Goal: Use online tool/utility: Utilize a website feature to perform a specific function

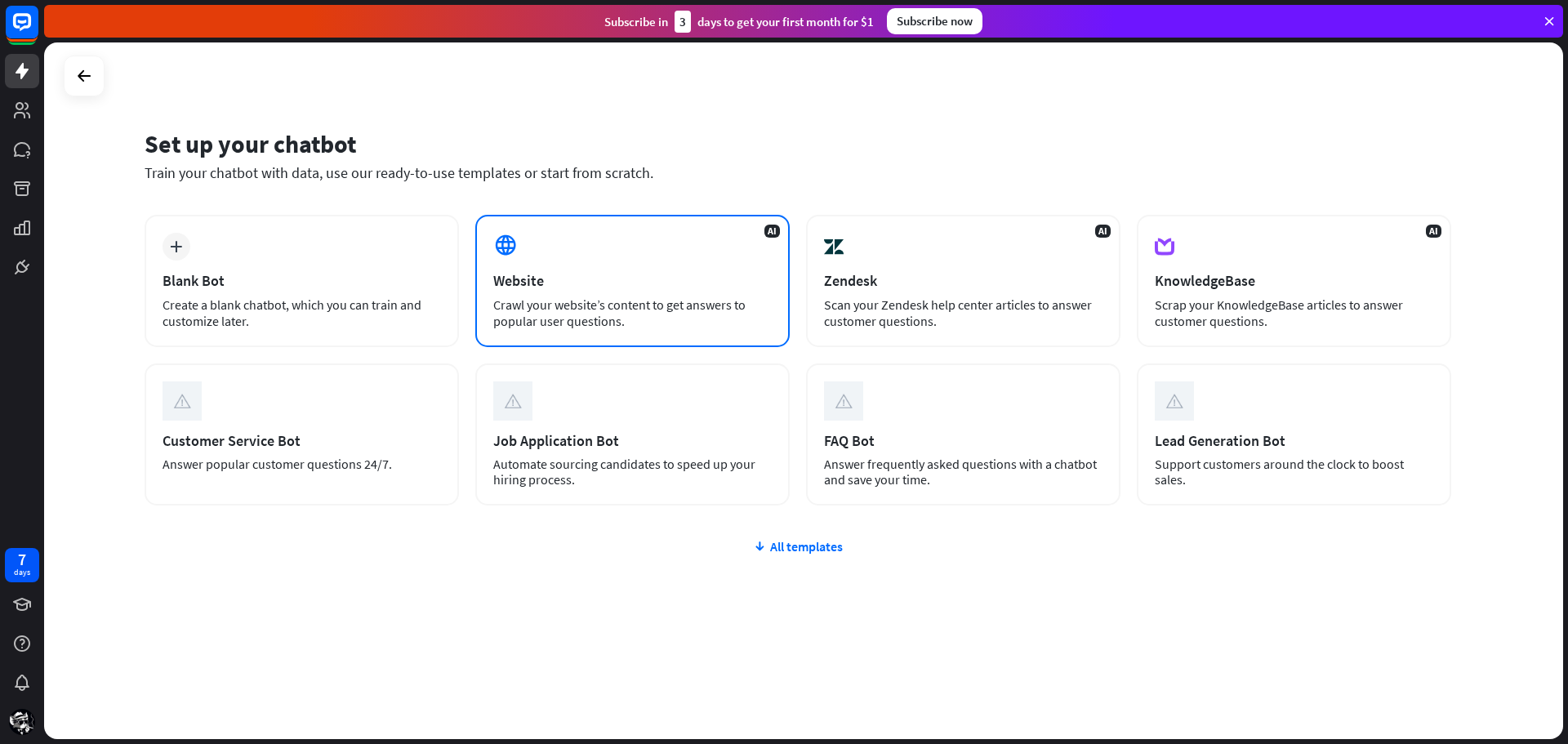
click at [540, 271] on div "Website" at bounding box center [632, 280] width 279 height 19
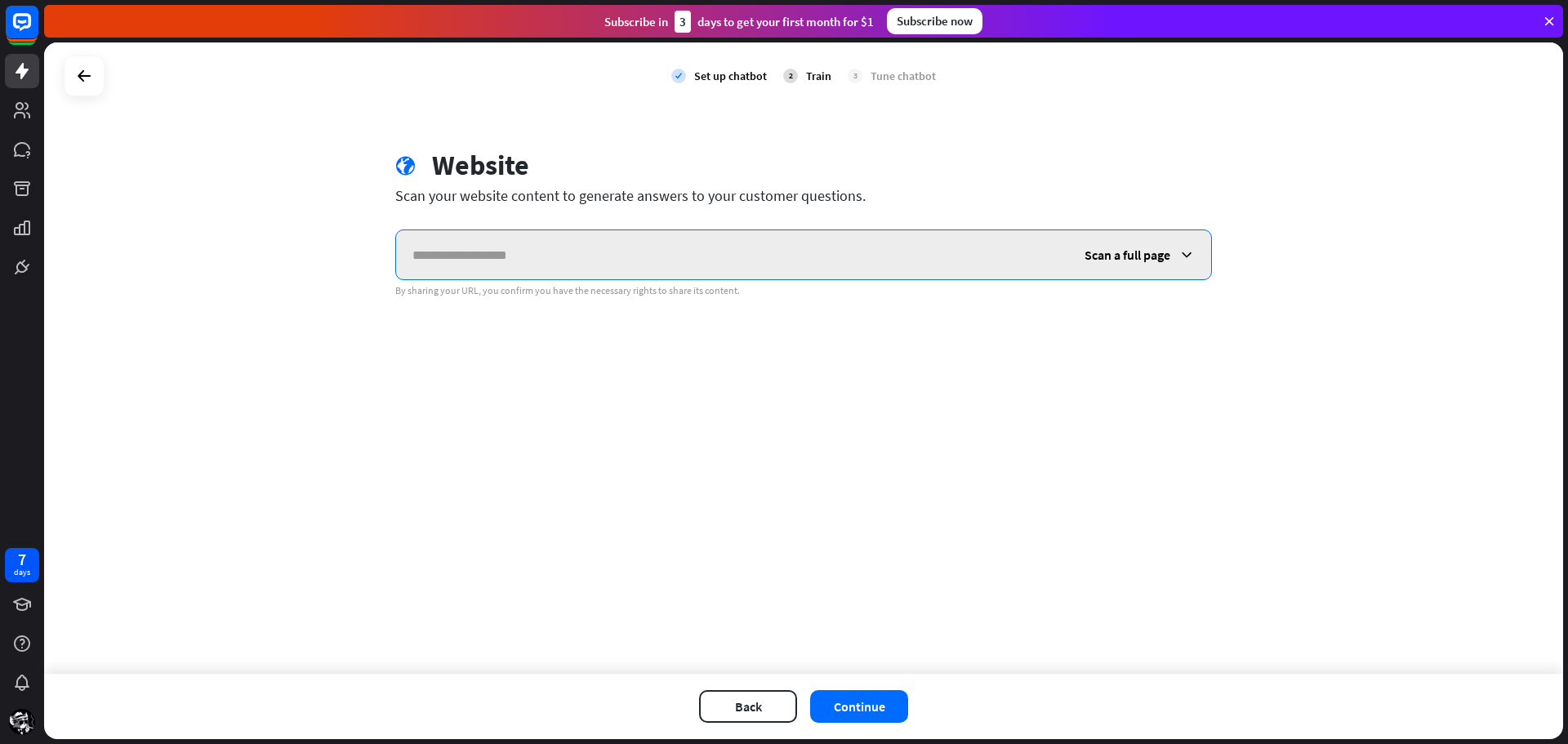
paste input "**********"
type input "**********"
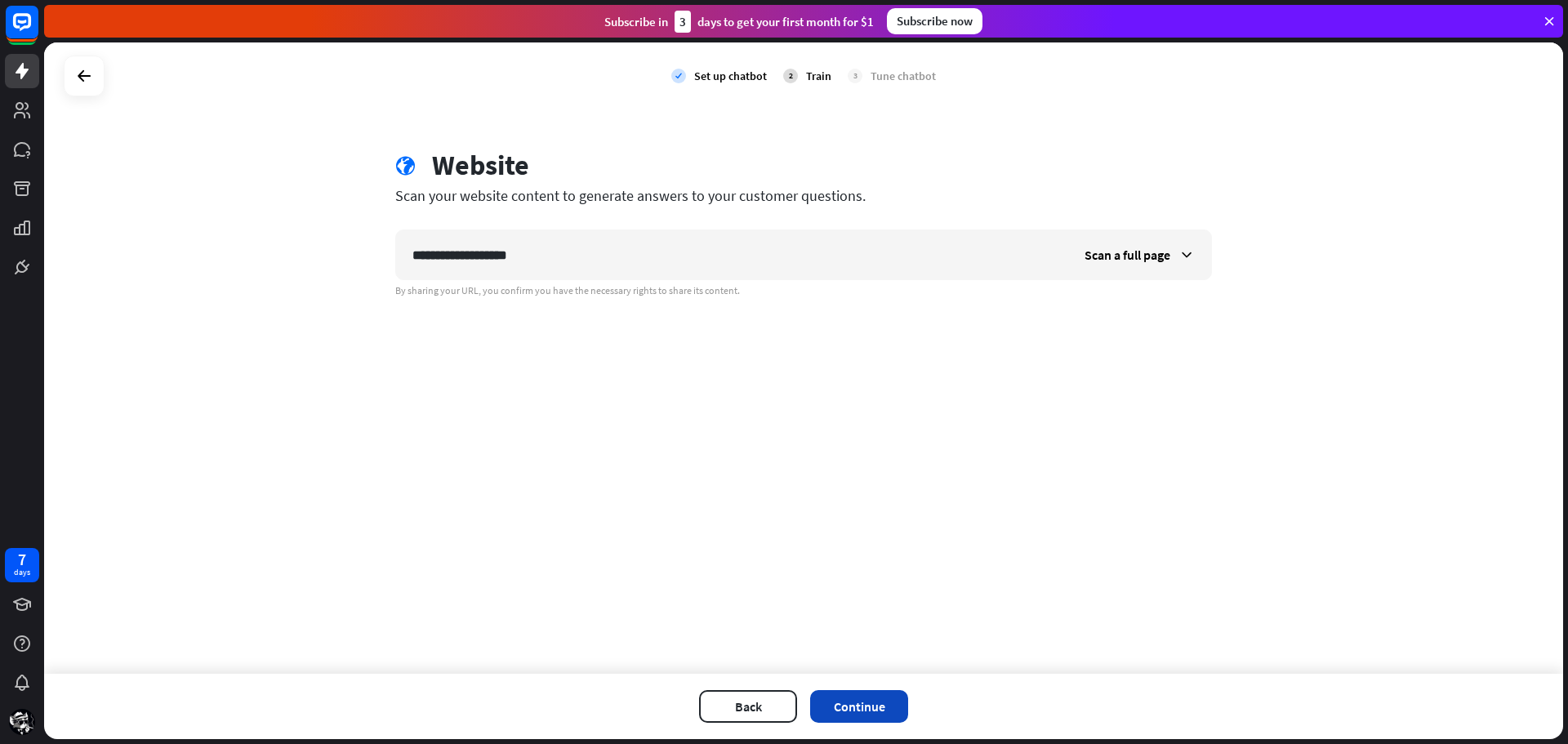
click at [879, 713] on button "Continue" at bounding box center [859, 706] width 98 height 32
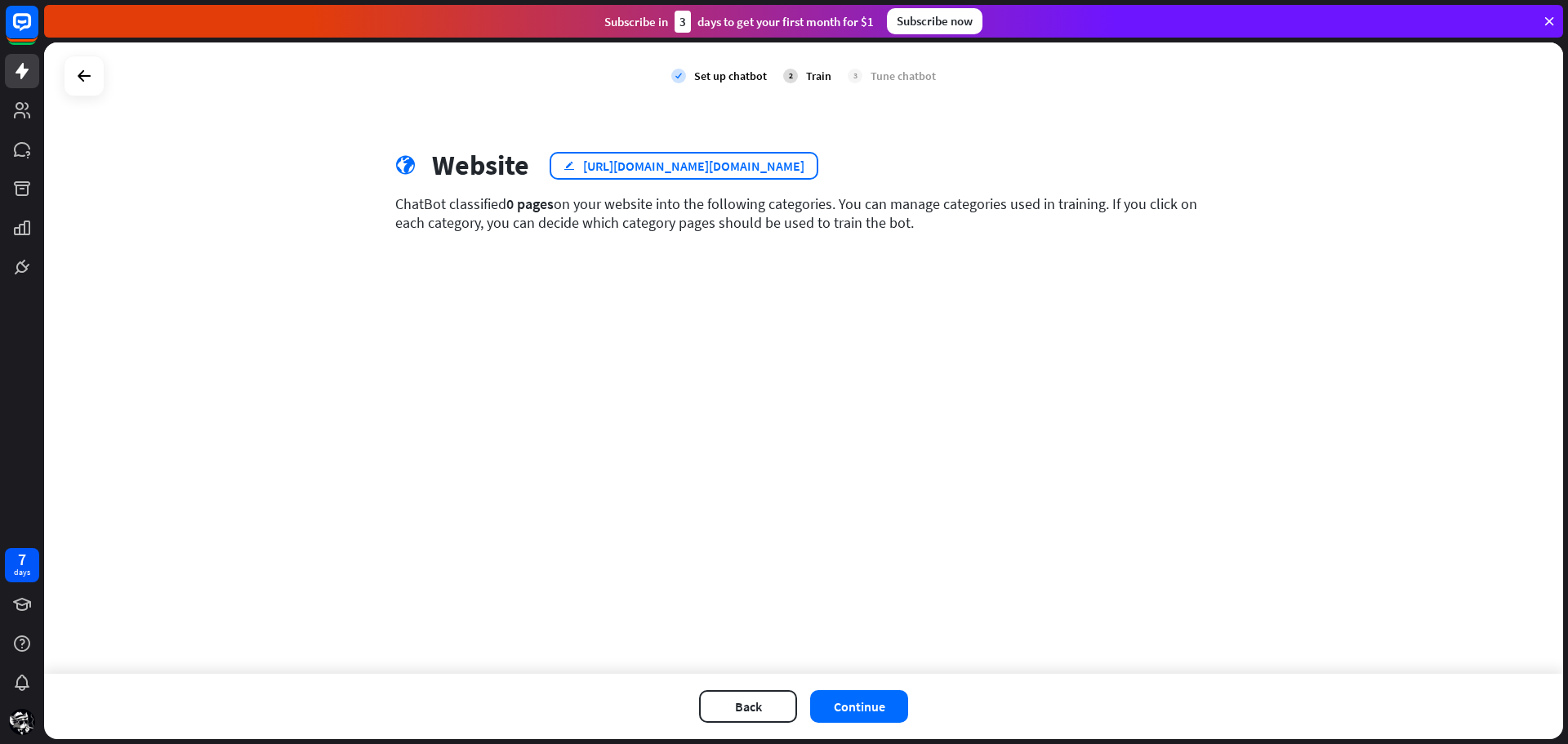
click at [818, 166] on div "edit [URL][DOMAIN_NAME][DOMAIN_NAME]" at bounding box center [683, 165] width 269 height 27
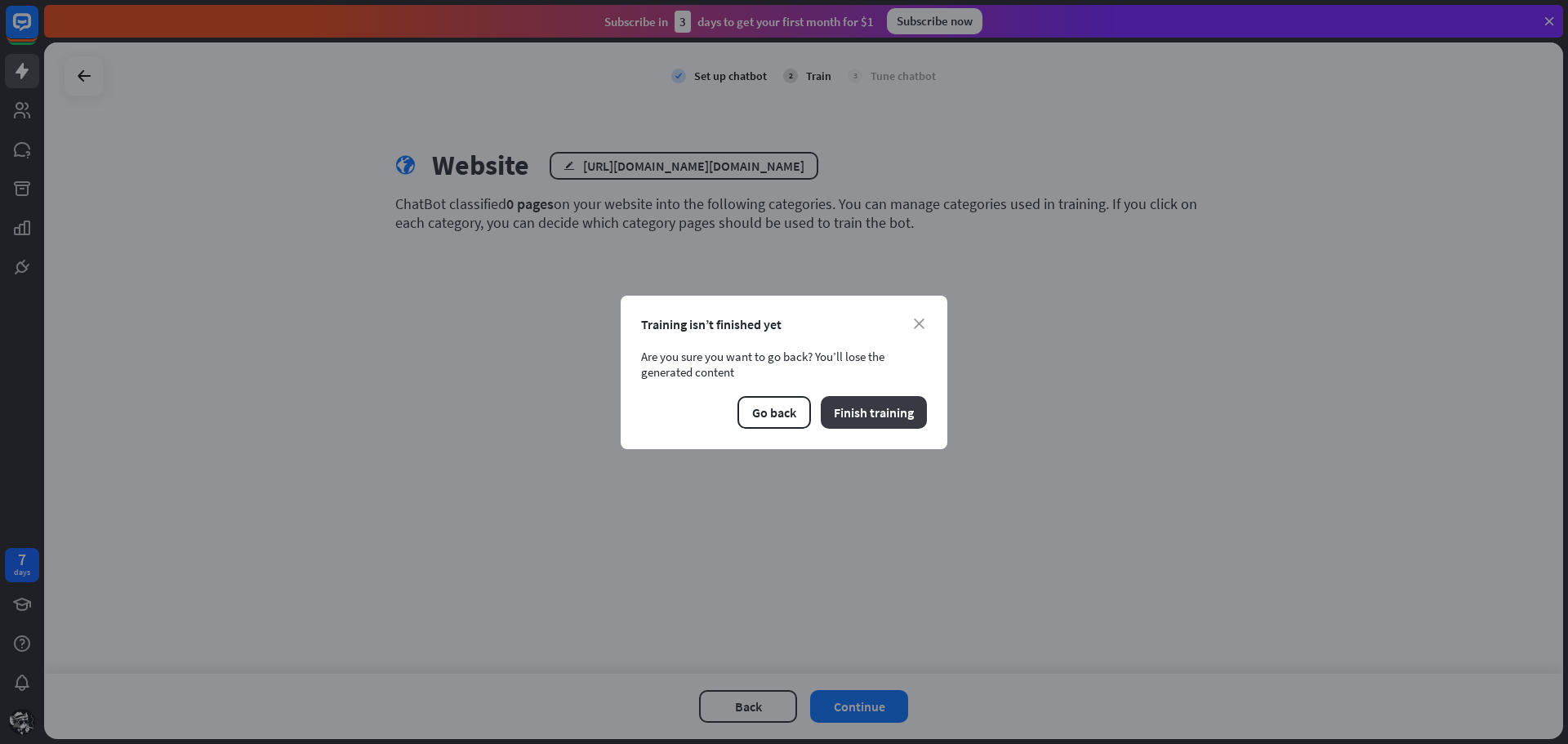
click at [876, 415] on button "Finish training" at bounding box center [874, 411] width 106 height 32
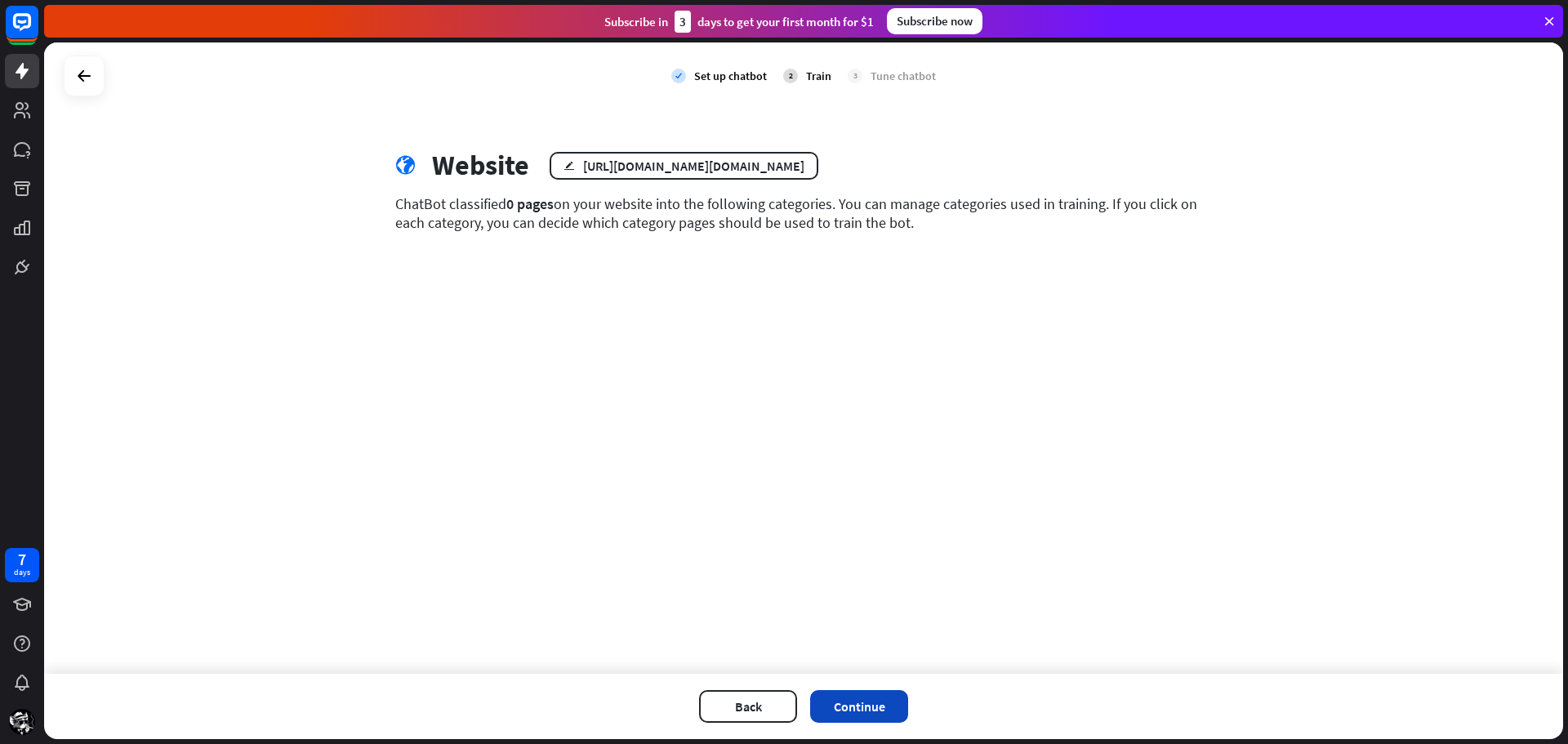
click at [877, 717] on button "Continue" at bounding box center [859, 706] width 98 height 32
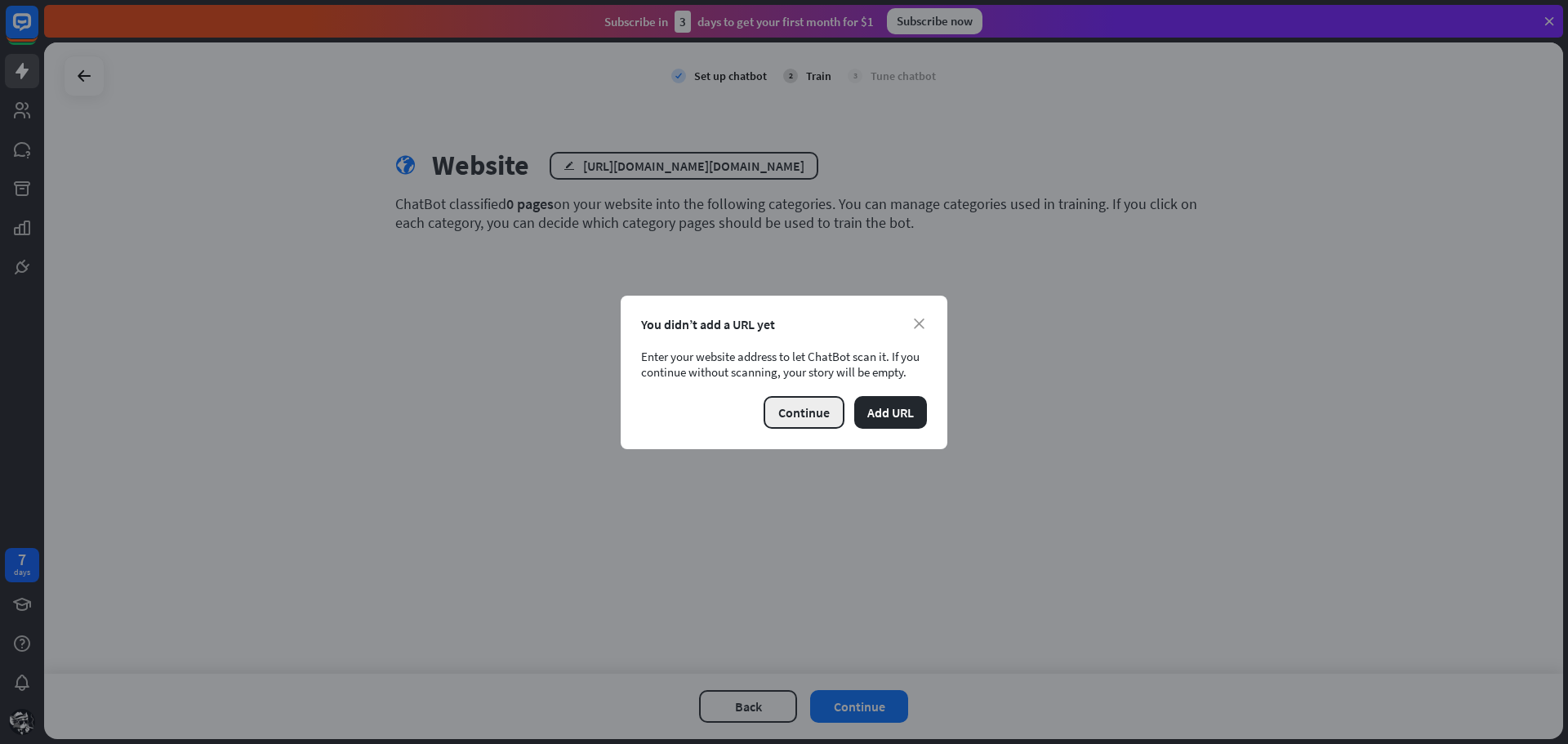
click at [805, 413] on button "Continue" at bounding box center [803, 411] width 81 height 32
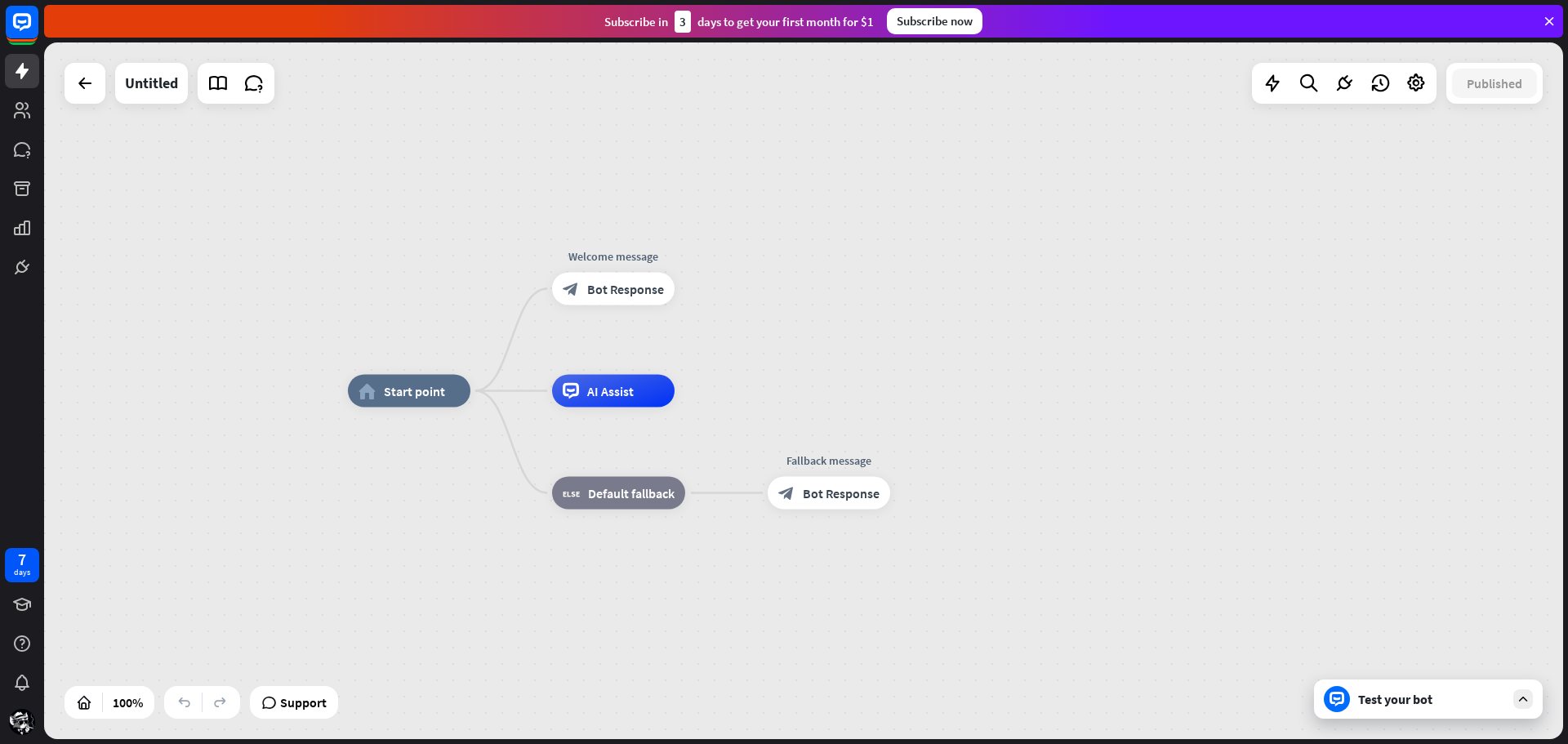
click at [1411, 708] on div "Test your bot" at bounding box center [1427, 698] width 229 height 39
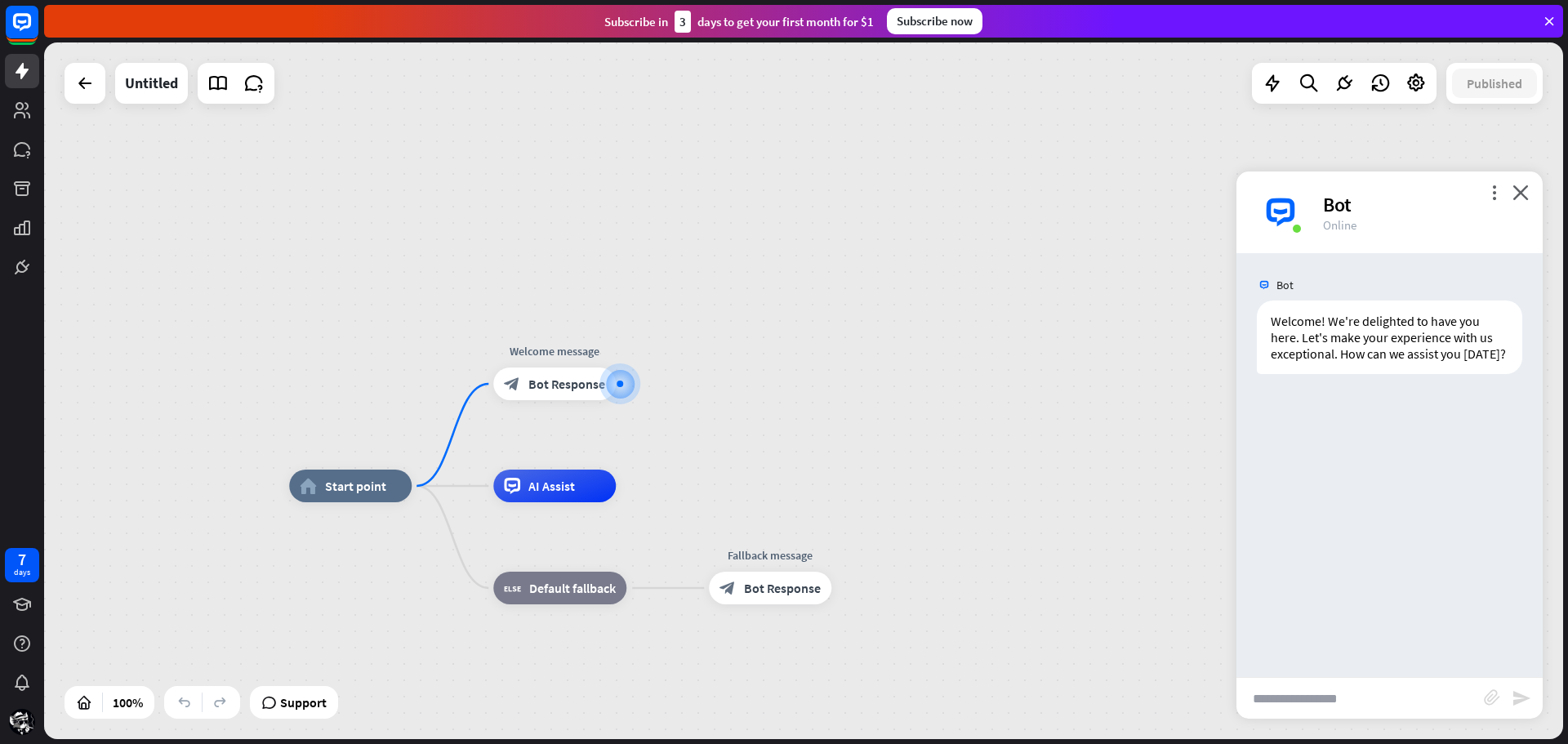
click at [1271, 361] on div "Welcome! We're delighted to have you here. Let's make your experience with us e…" at bounding box center [1389, 337] width 265 height 73
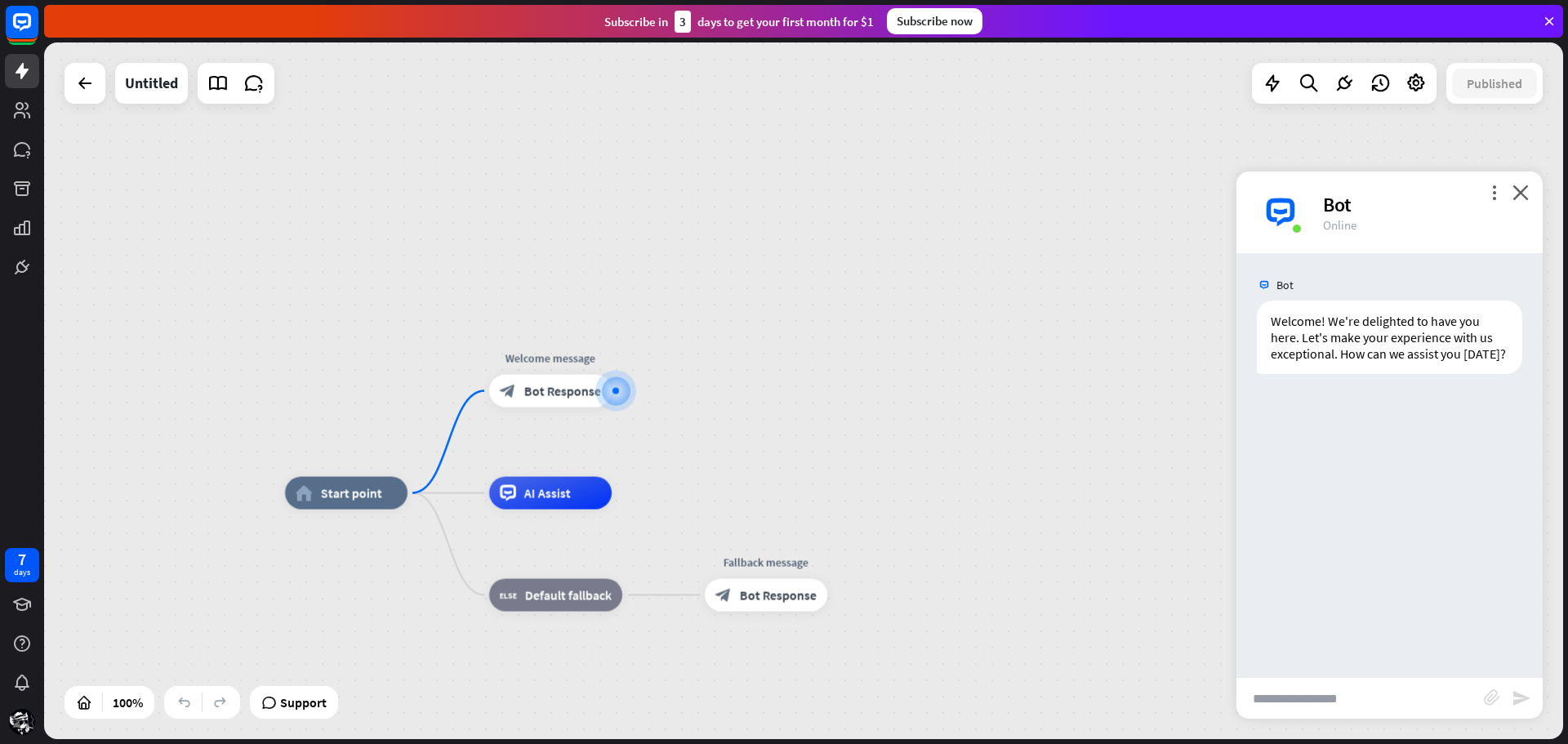
click at [1349, 702] on input "text" at bounding box center [1360, 697] width 248 height 41
type input "**********"
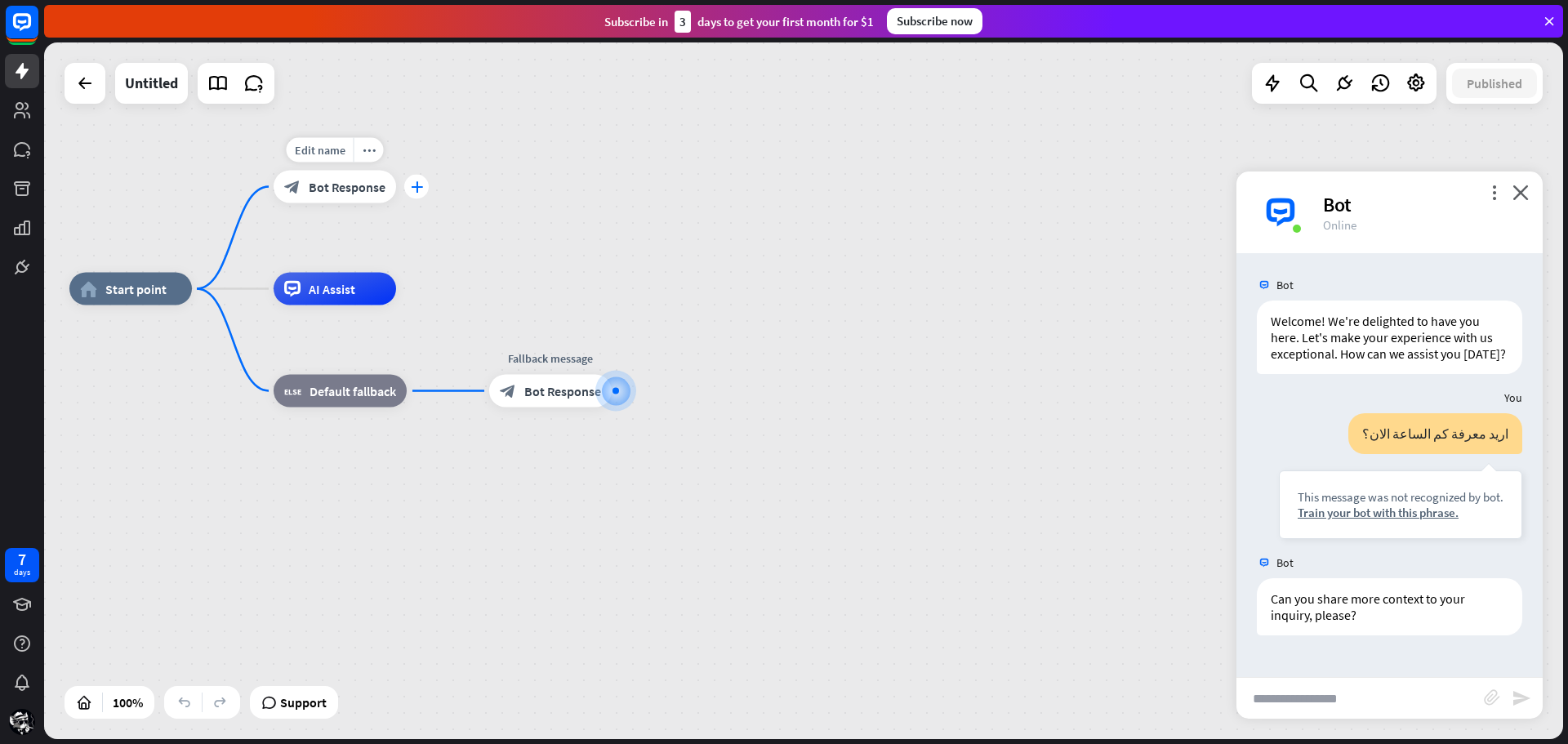
click at [415, 195] on div "plus" at bounding box center [416, 186] width 24 height 24
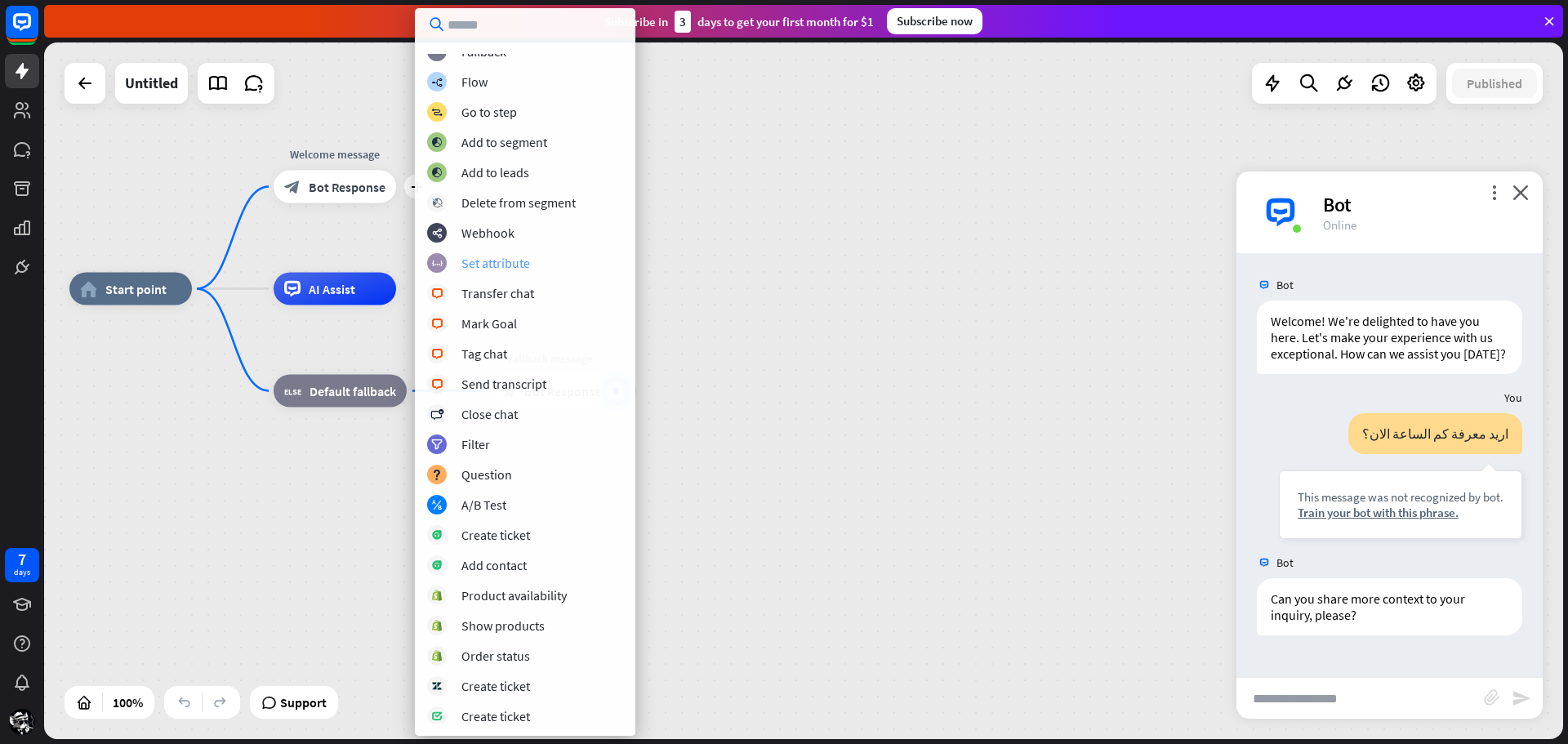
scroll to position [226, 0]
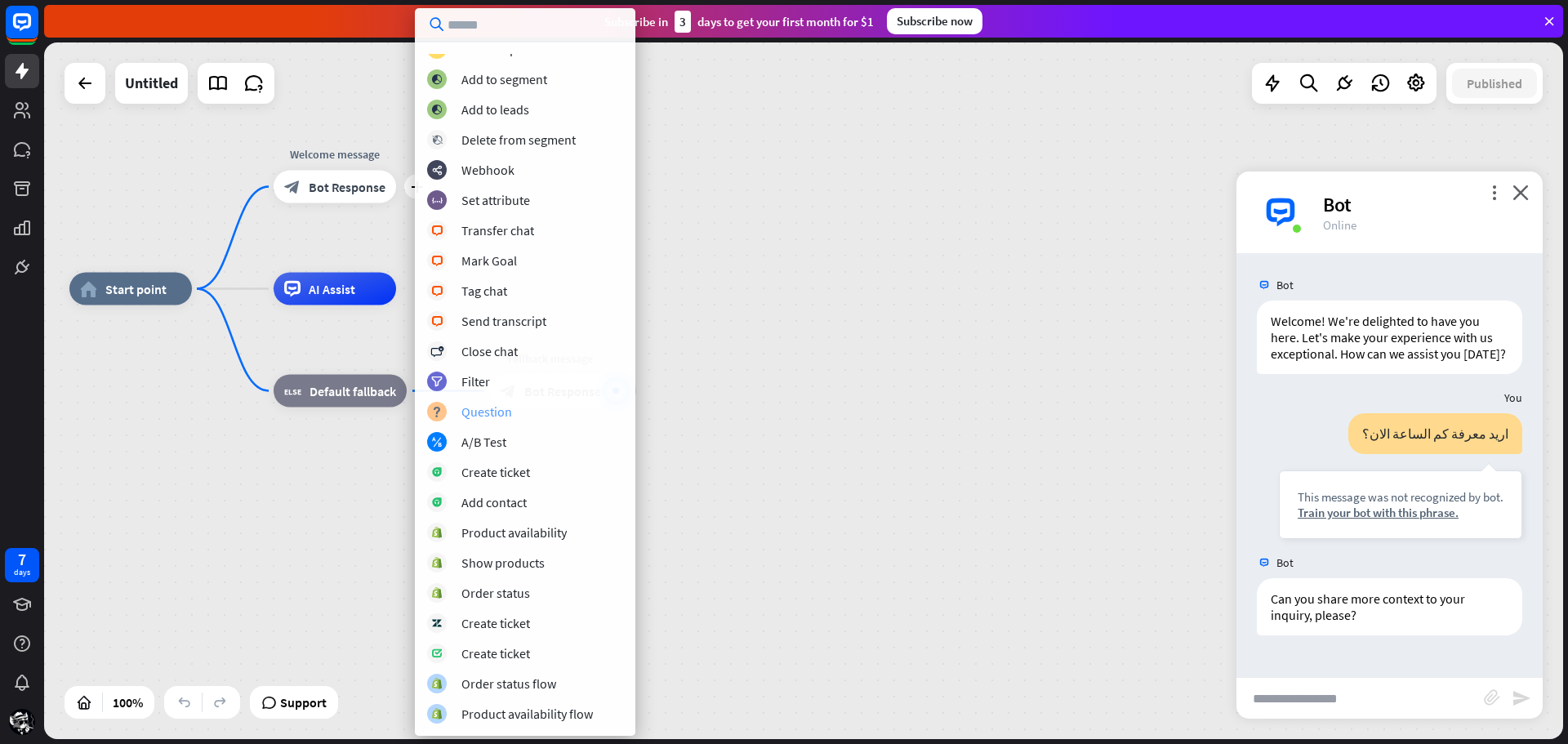
click at [480, 416] on div "Question" at bounding box center [486, 411] width 51 height 17
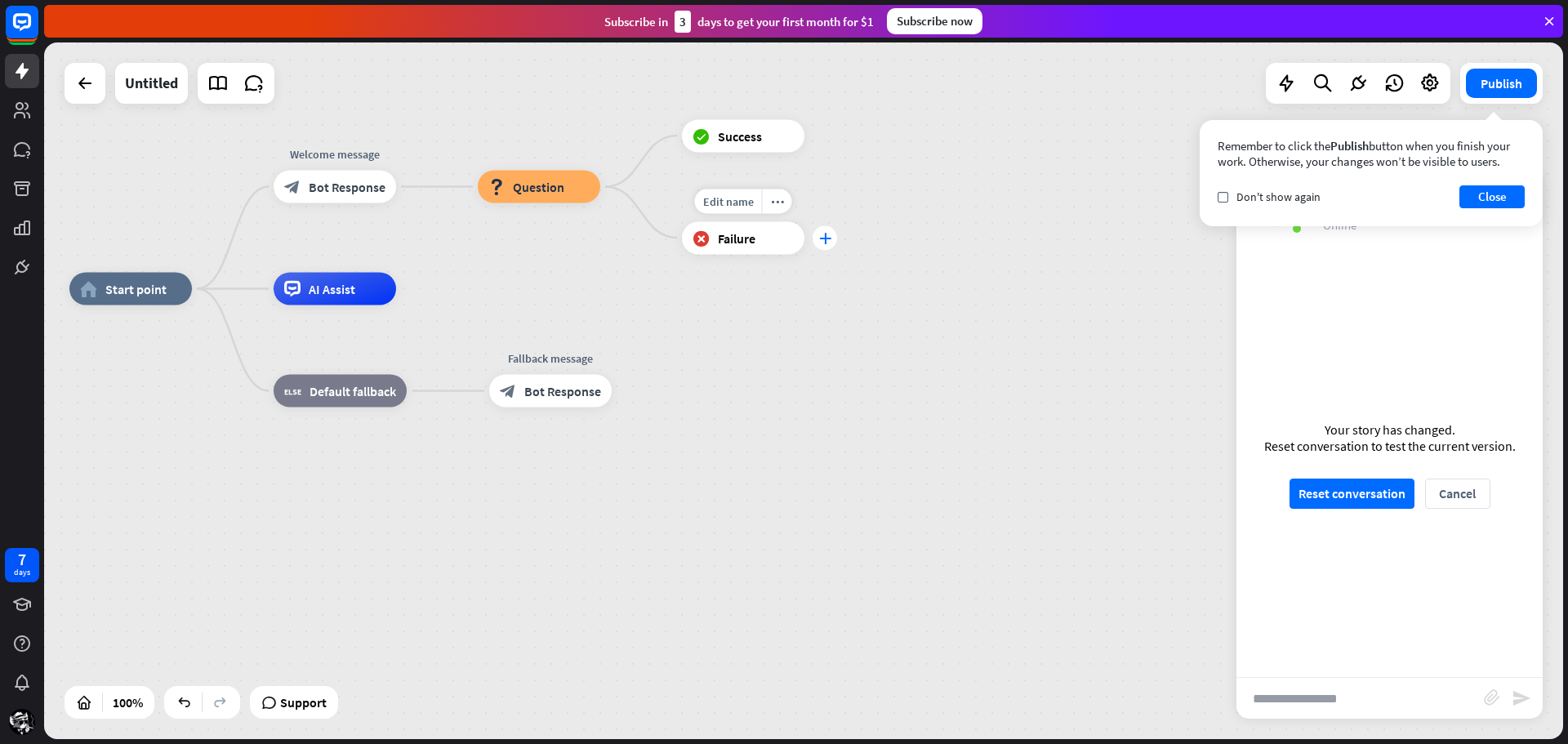
click at [824, 241] on icon "plus" at bounding box center [825, 238] width 12 height 12
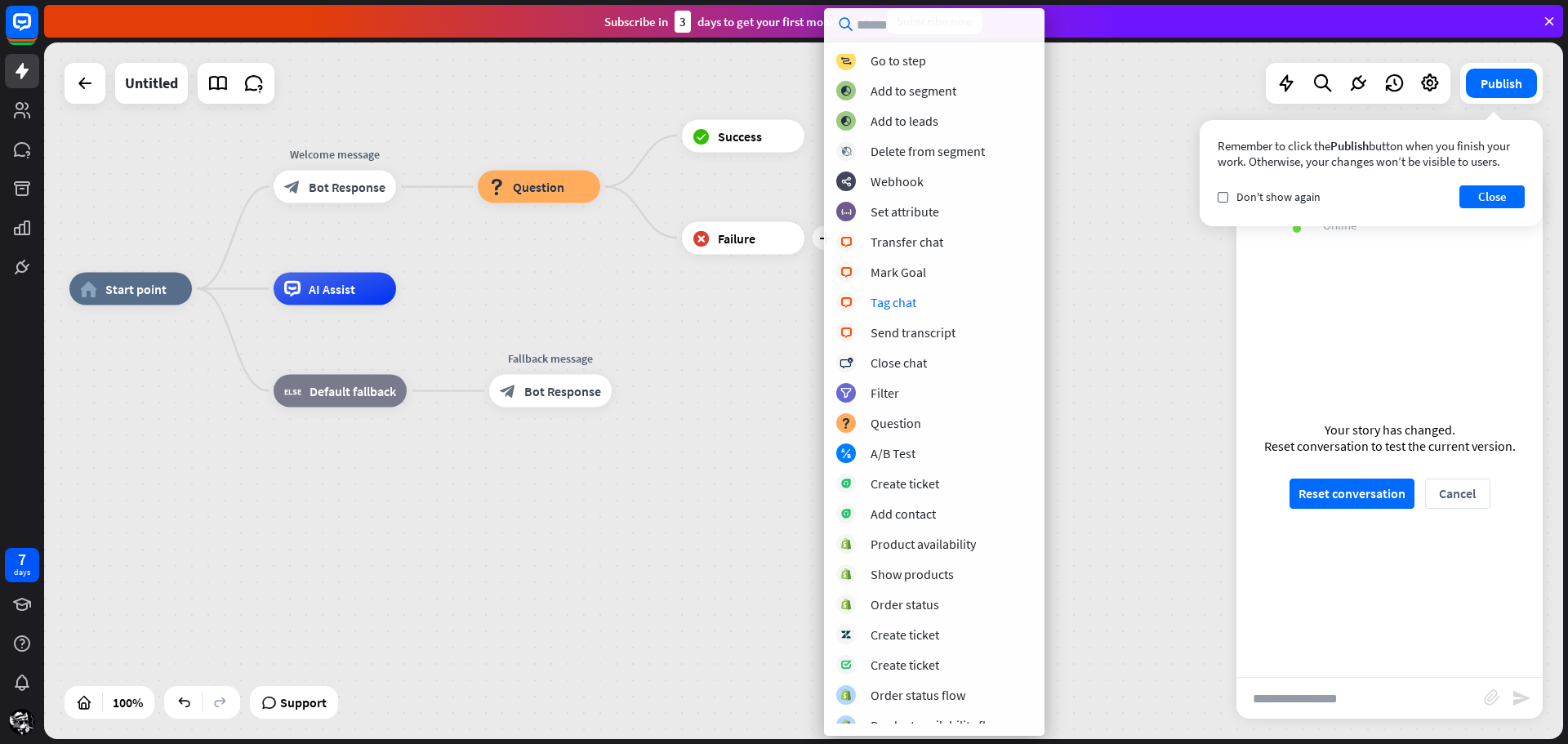
scroll to position [106, 0]
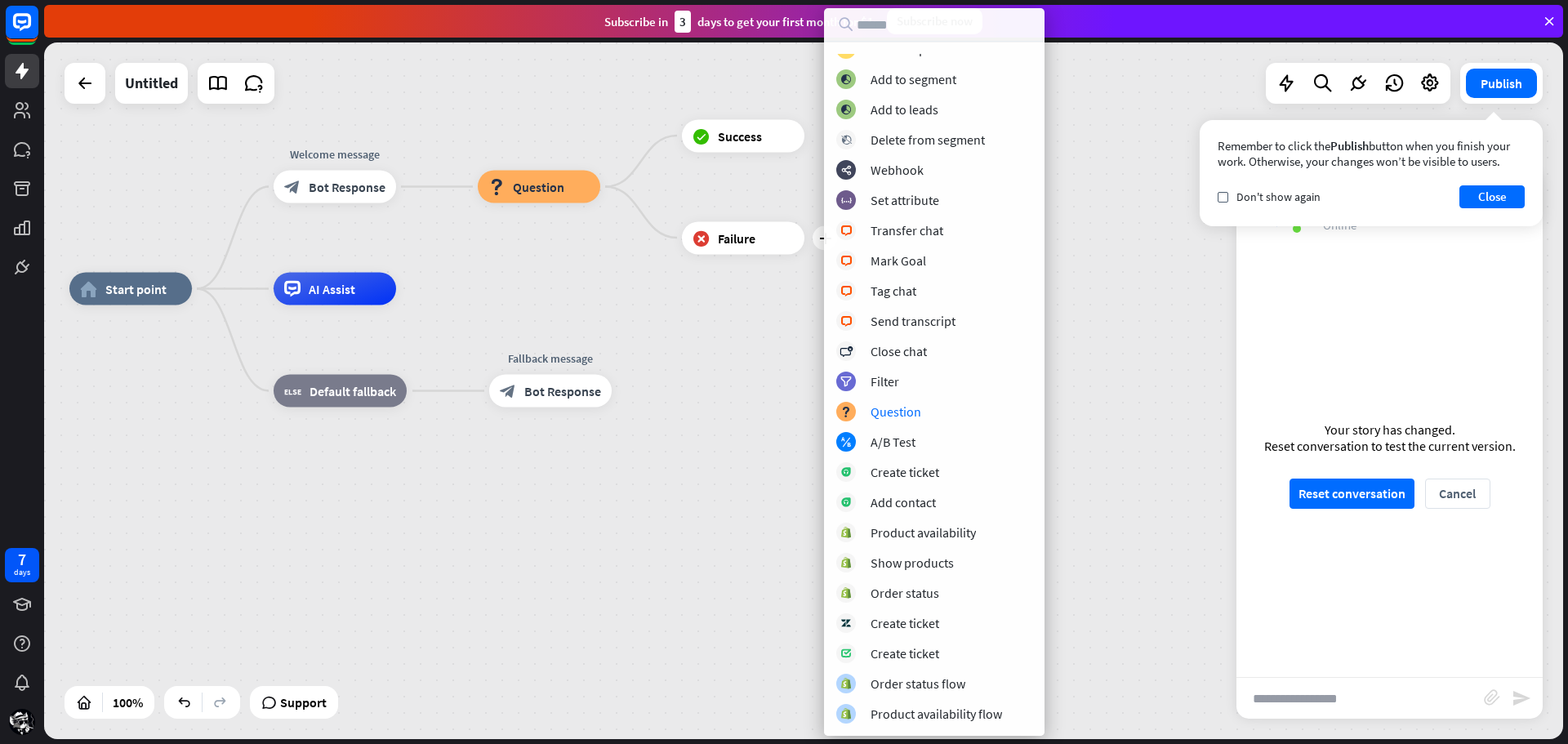
click at [692, 421] on div "home_2 Start point Welcome message block_bot_response Bot Response block_questi…" at bounding box center [828, 638] width 1519 height 697
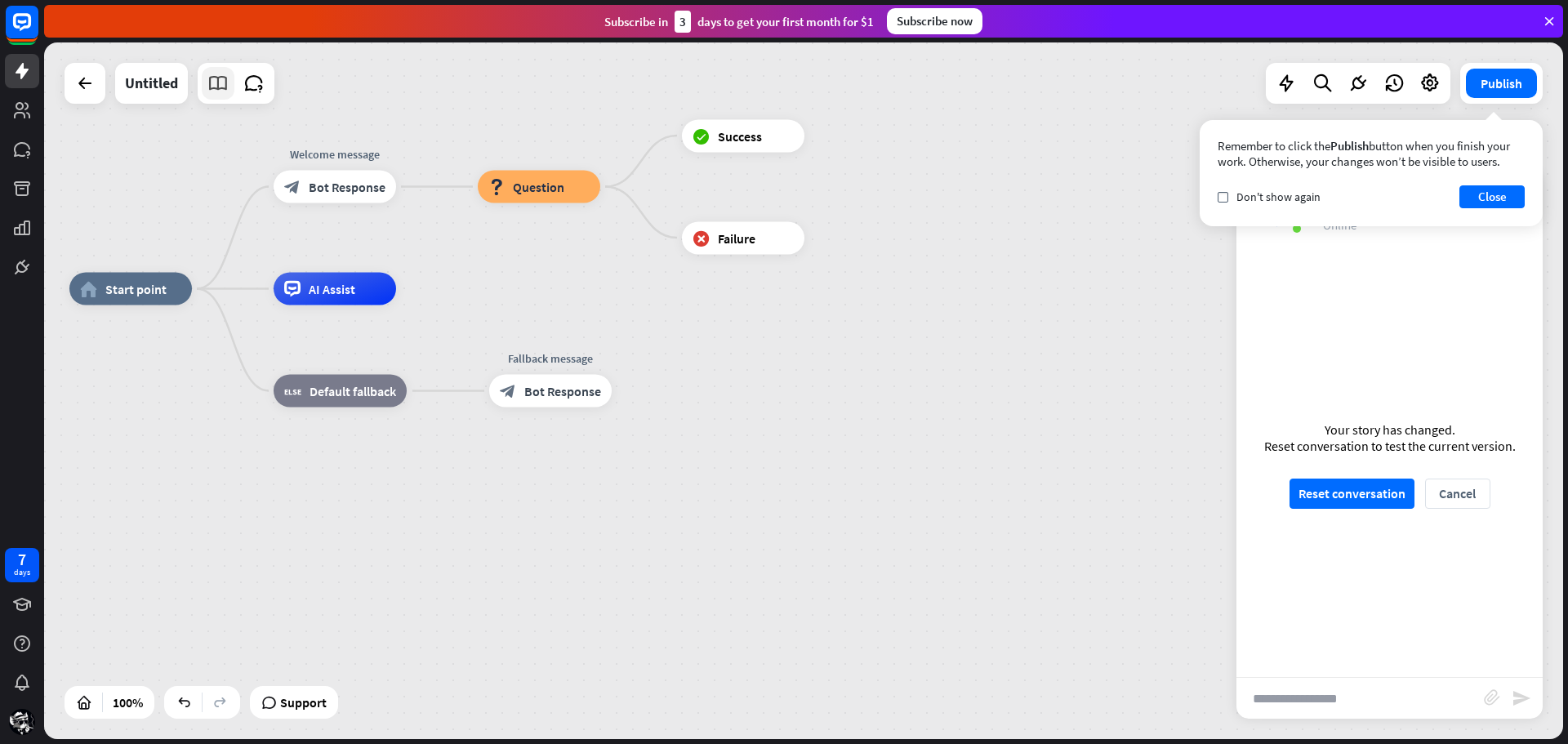
click at [225, 85] on icon at bounding box center [218, 83] width 22 height 22
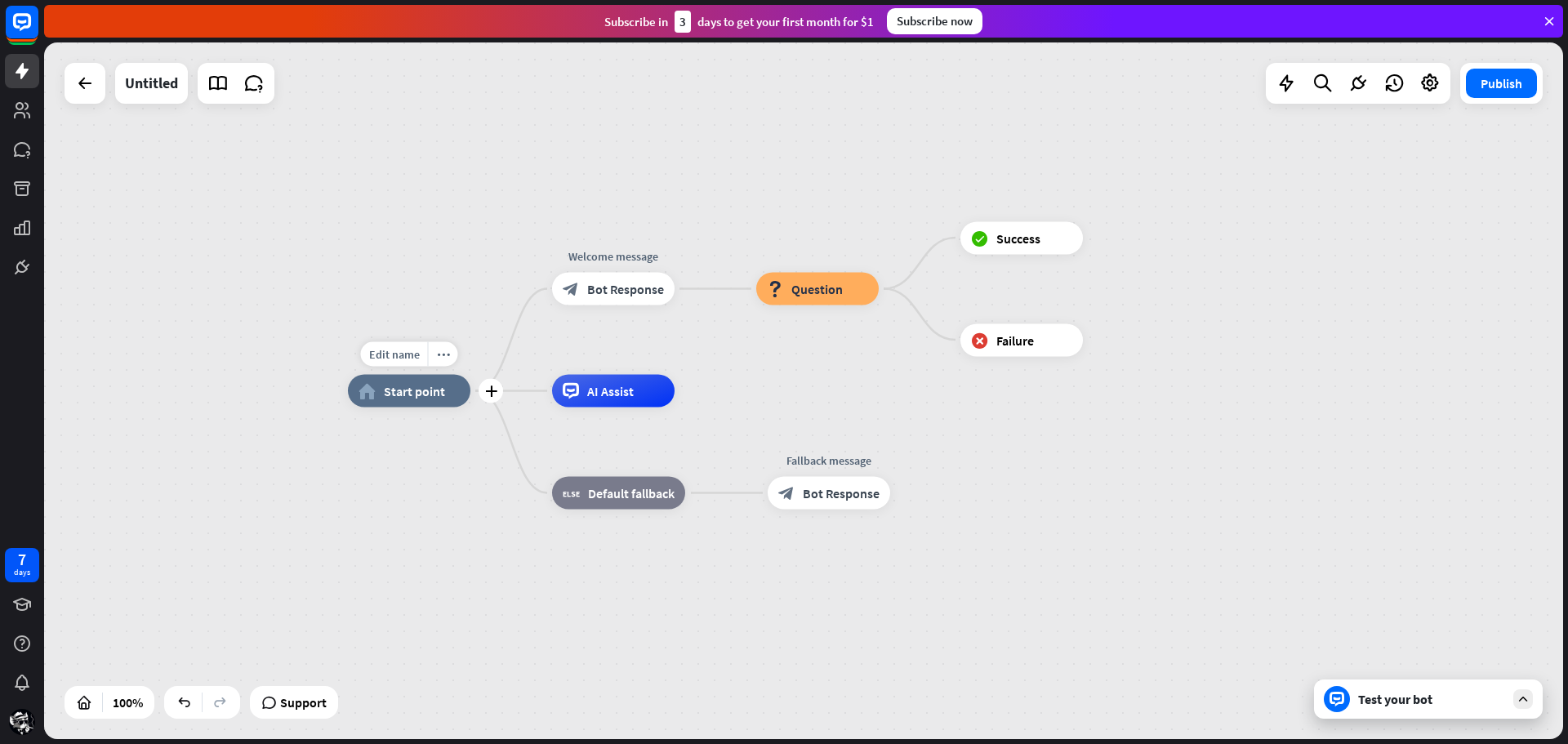
click at [425, 407] on div "Edit name more_horiz plus home_2 Start point" at bounding box center [408, 391] width 122 height 32
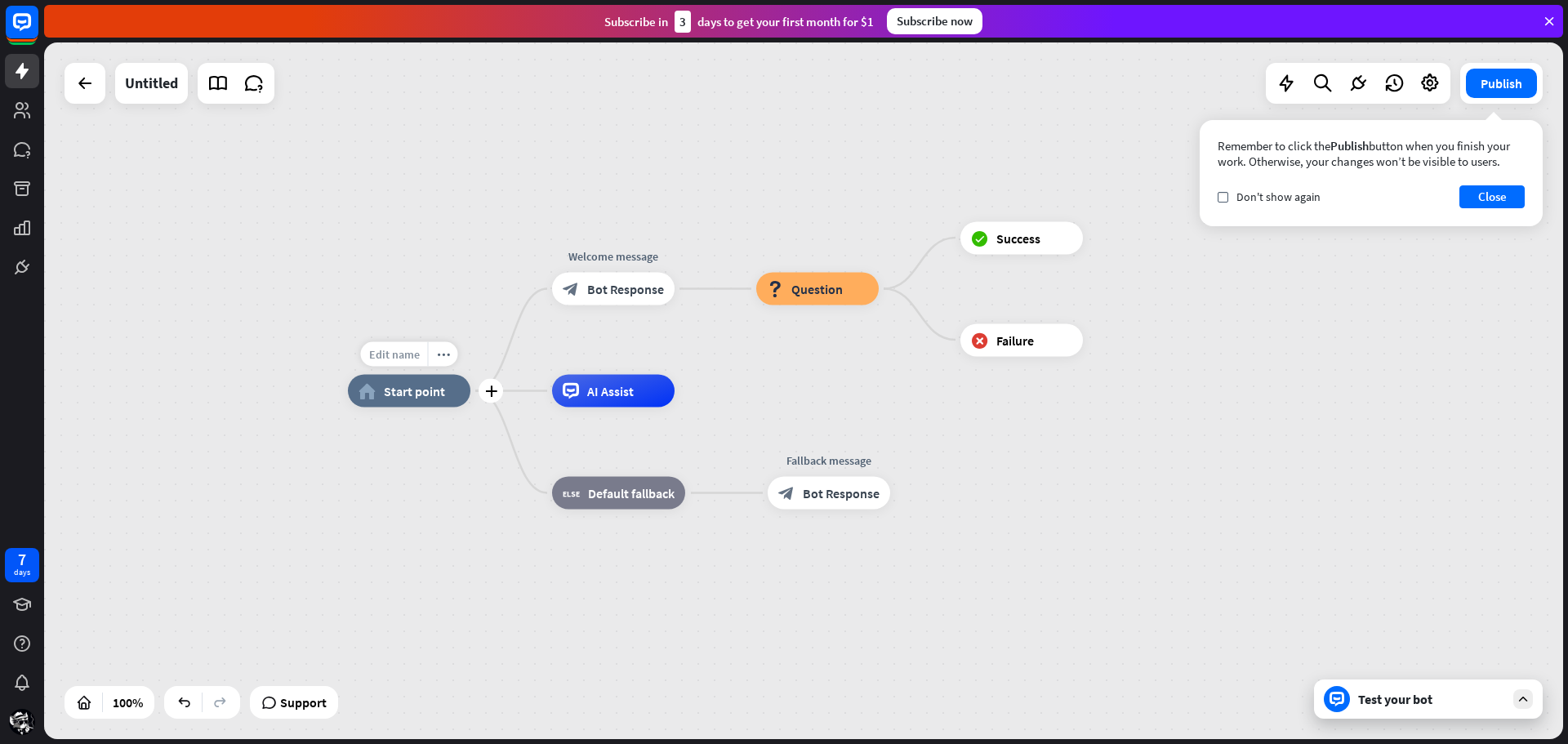
click at [397, 351] on span "Edit name" at bounding box center [394, 354] width 51 height 15
click at [30, 25] on icon at bounding box center [22, 22] width 20 height 20
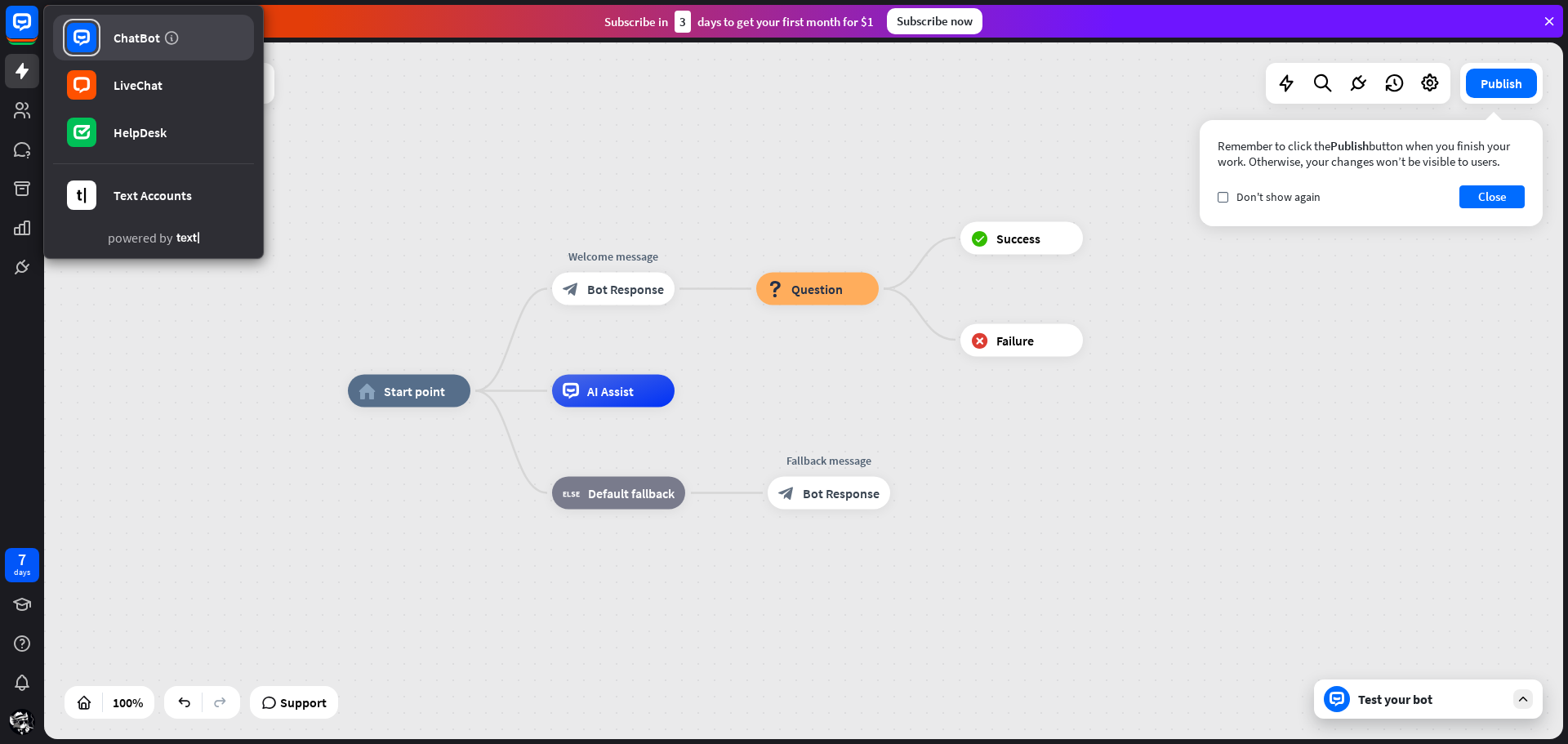
click at [117, 32] on div "ChatBot" at bounding box center [137, 37] width 47 height 17
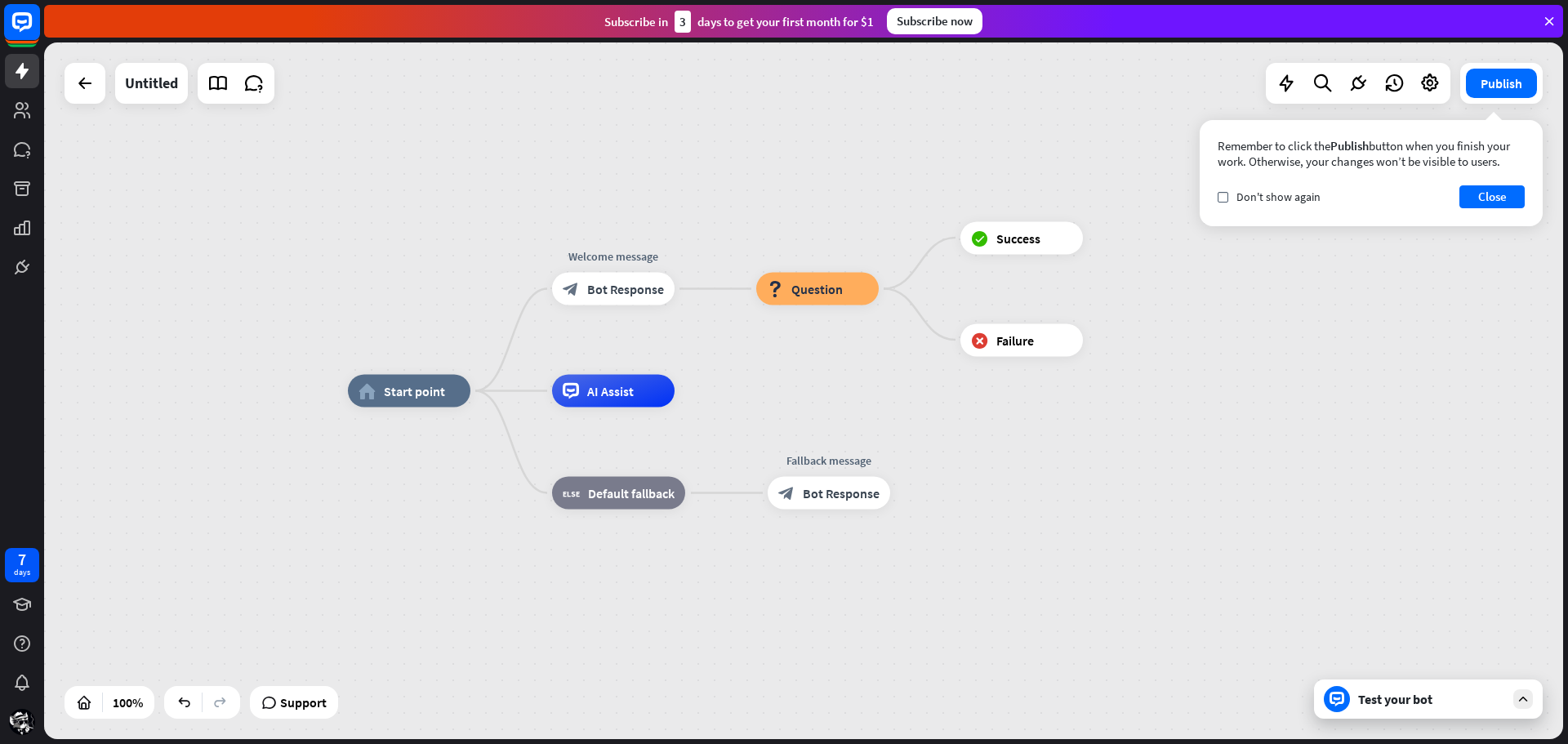
click at [7, 22] on rect at bounding box center [22, 22] width 36 height 36
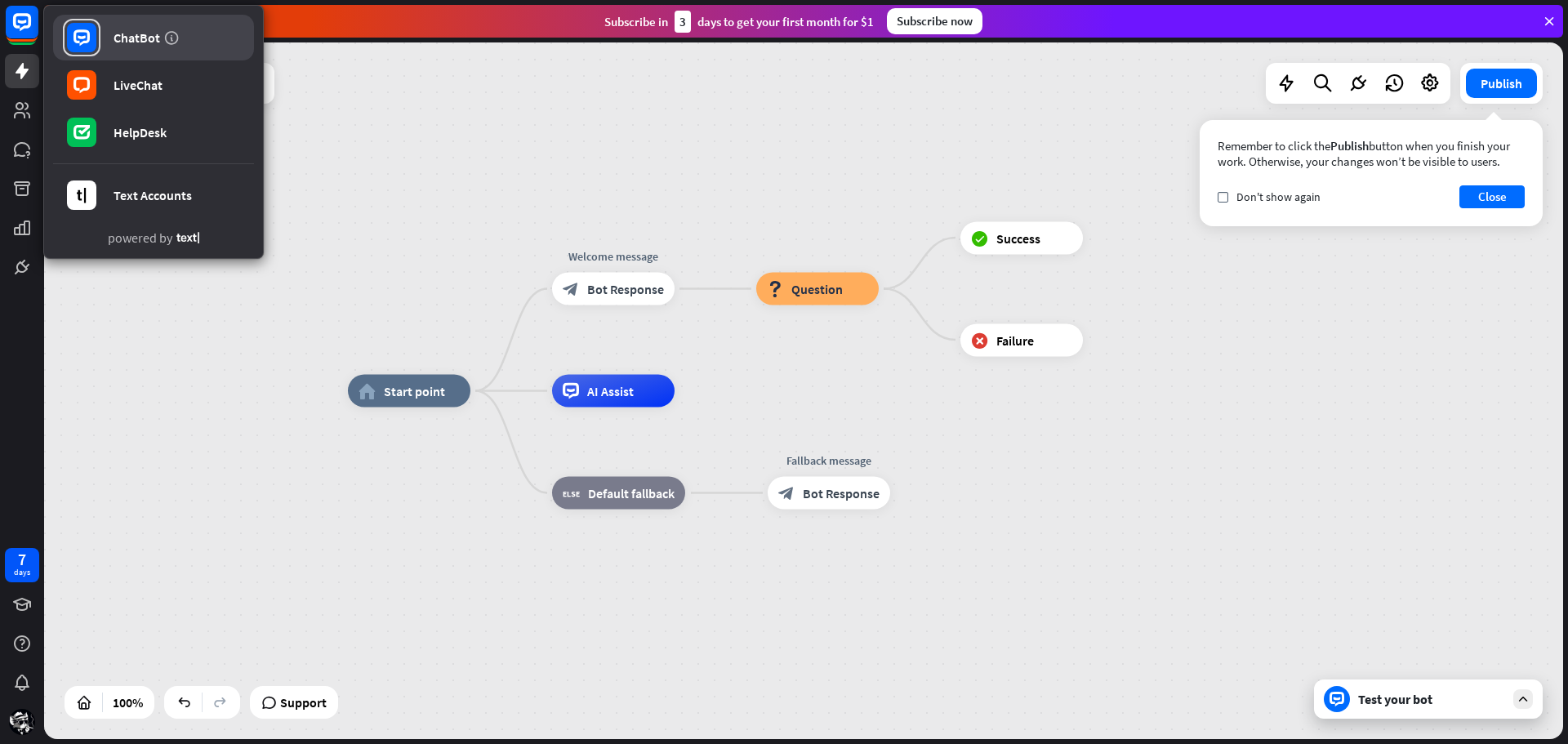
click at [89, 46] on rect at bounding box center [81, 37] width 29 height 29
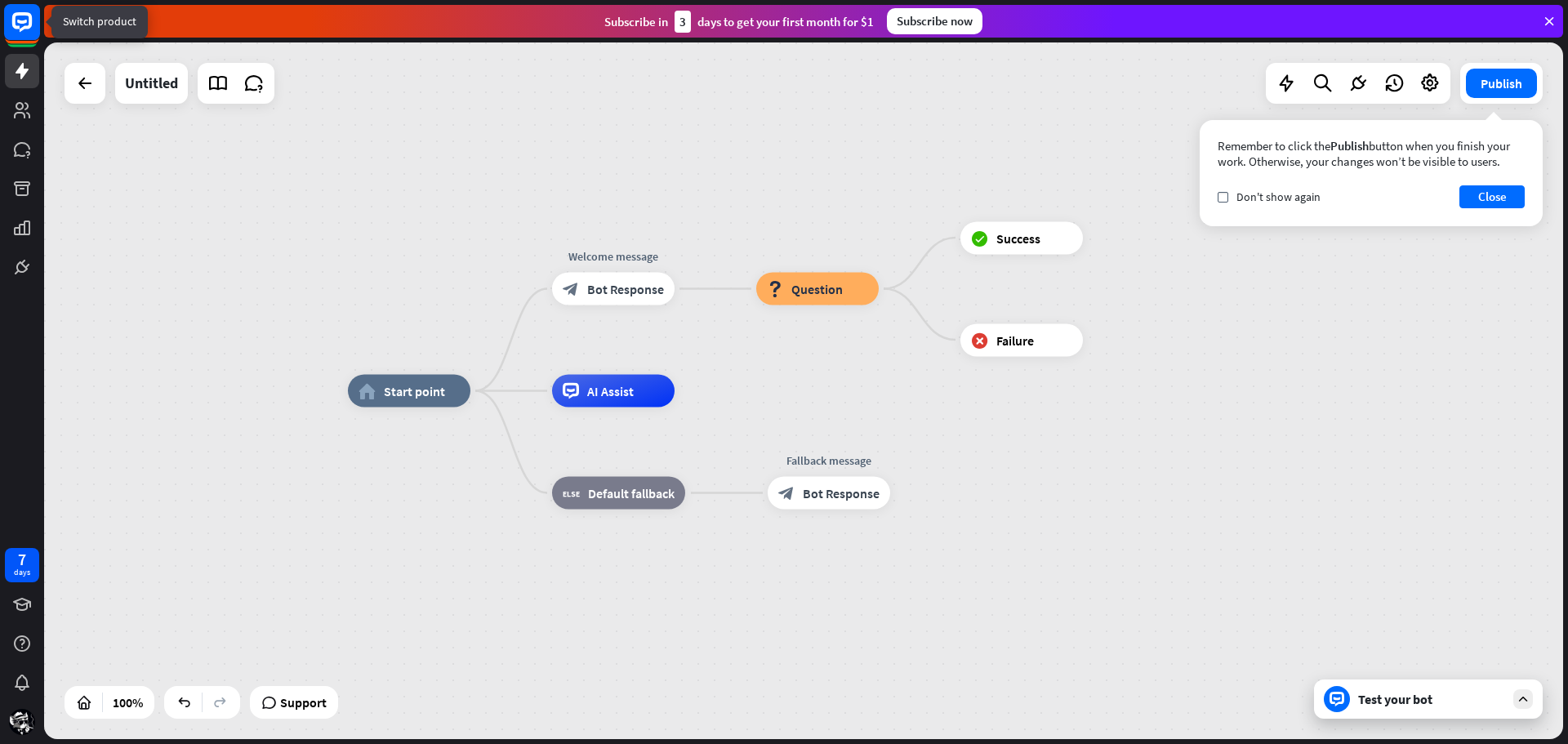
click at [32, 30] on rect at bounding box center [22, 22] width 36 height 36
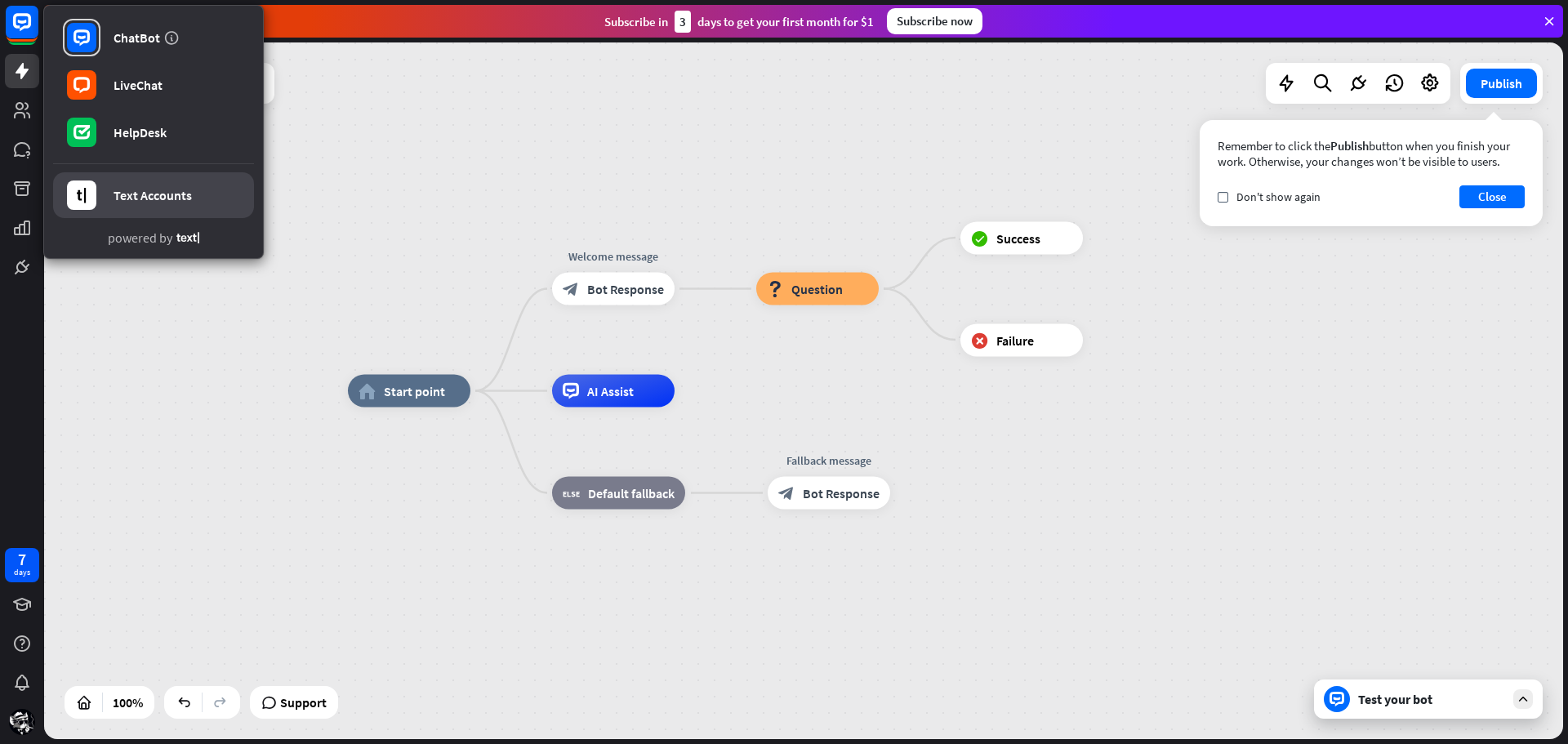
click at [134, 189] on div "Text Accounts" at bounding box center [153, 195] width 78 height 17
